Goal: Task Accomplishment & Management: Use online tool/utility

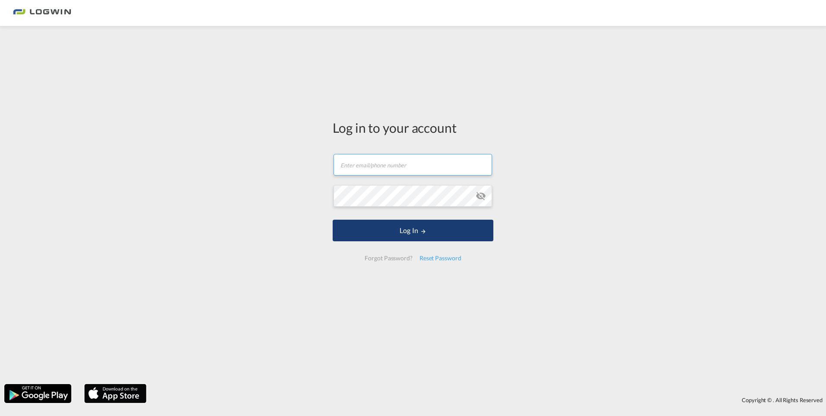
type input "[PERSON_NAME][EMAIL_ADDRESS][PERSON_NAME][DOMAIN_NAME]"
click at [408, 229] on button "Log In" at bounding box center [413, 230] width 161 height 22
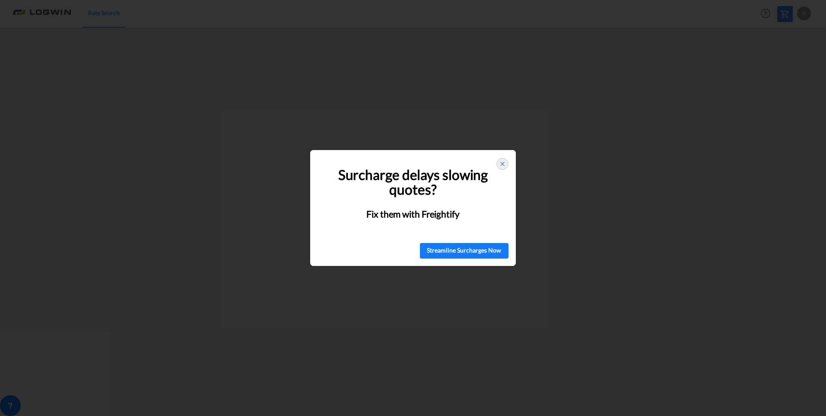
click at [503, 162] on icon at bounding box center [502, 163] width 3 height 3
